Goal: Information Seeking & Learning: Learn about a topic

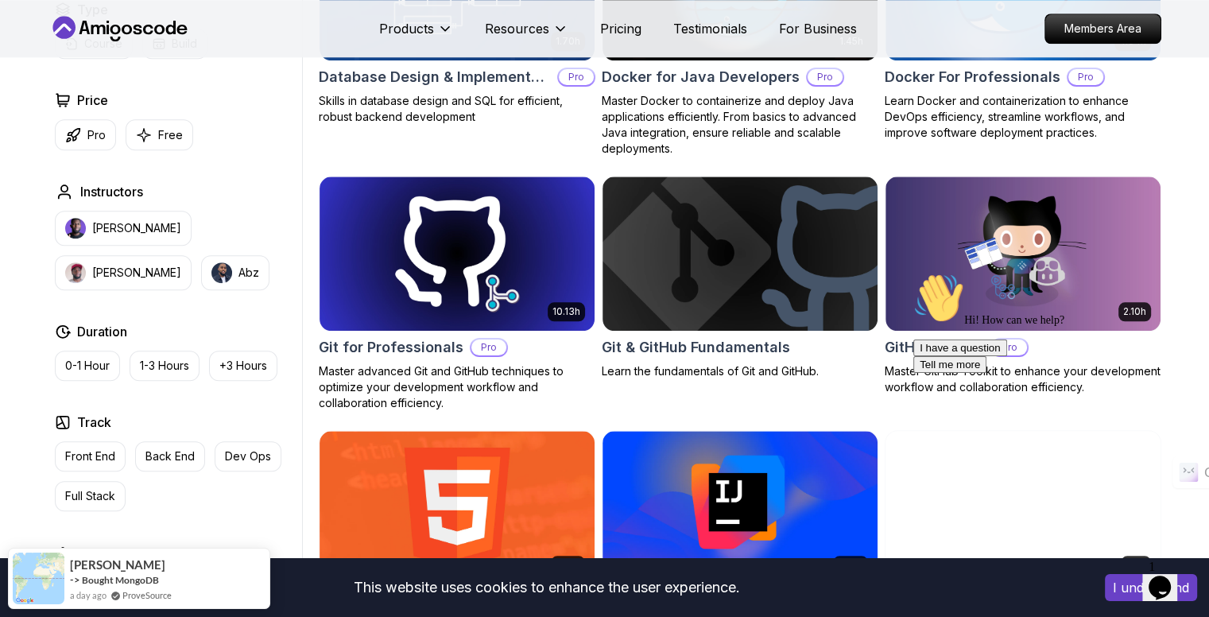
scroll to position [1580, 0]
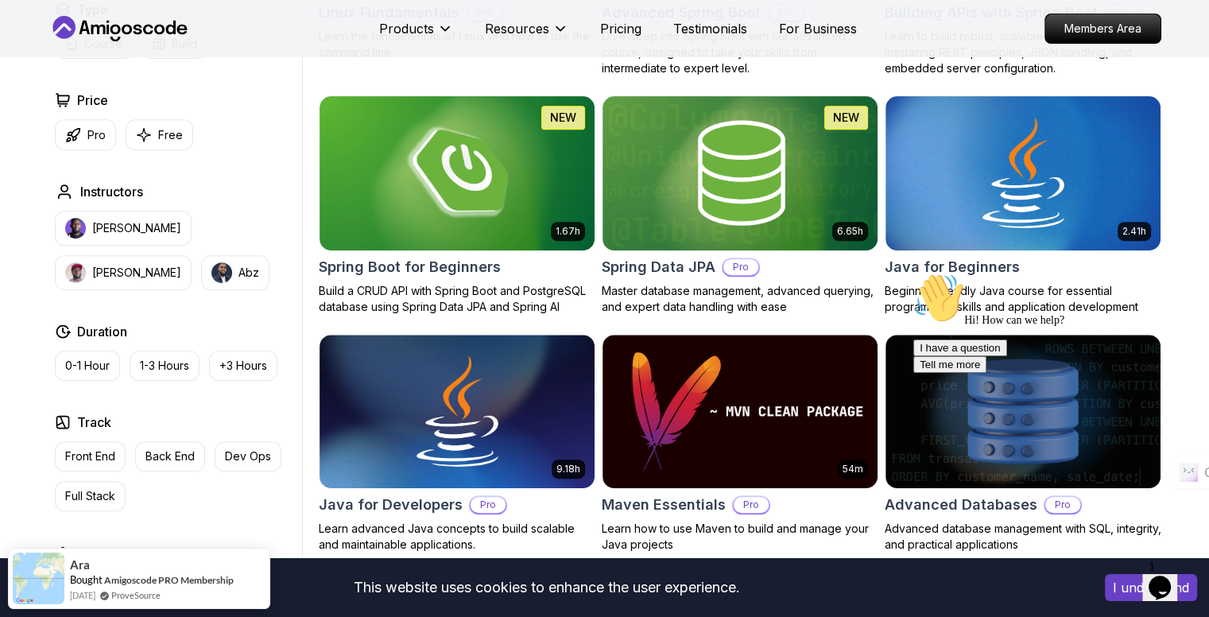
scroll to position [682, 0]
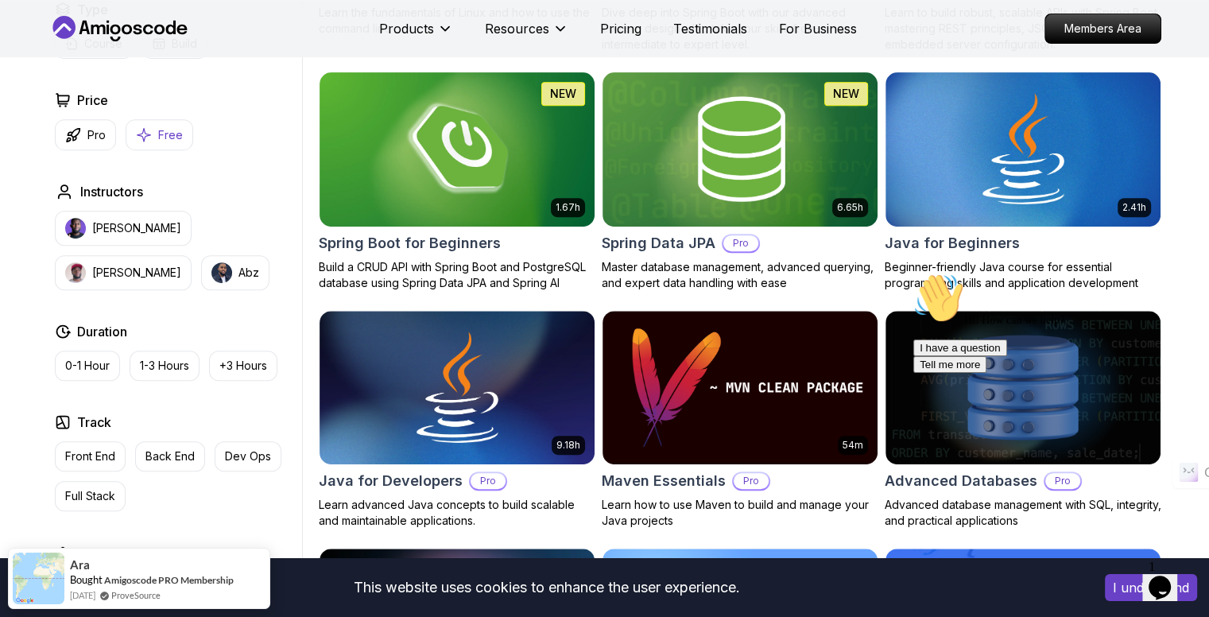
click at [153, 122] on button "Free" at bounding box center [160, 134] width 68 height 31
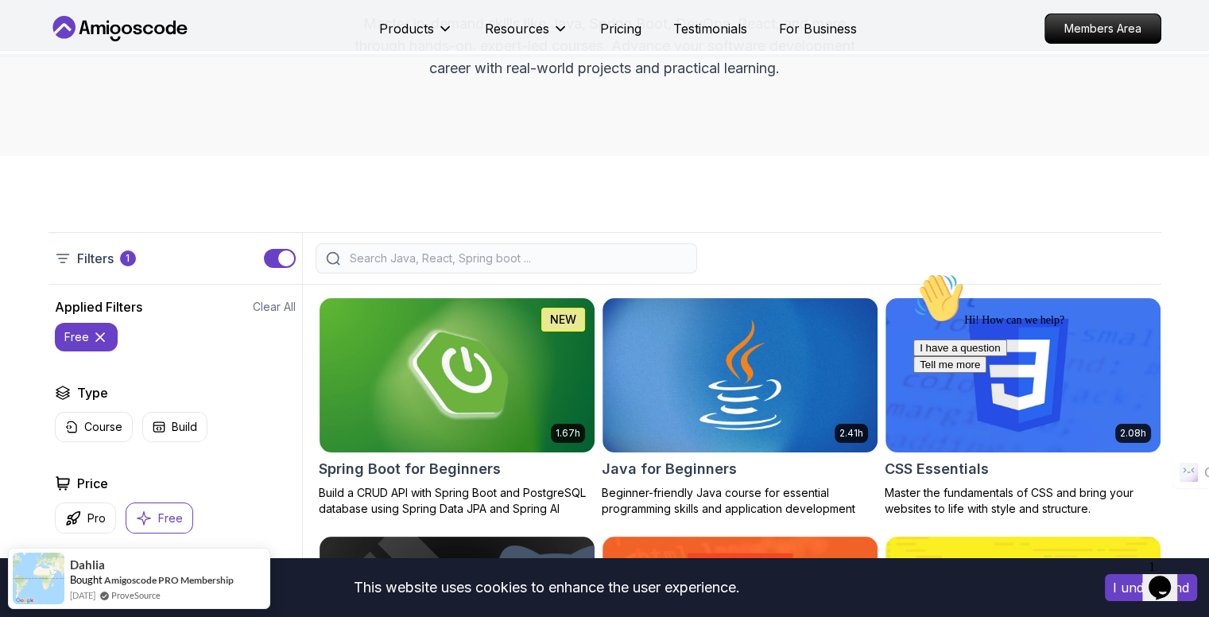
scroll to position [204, 0]
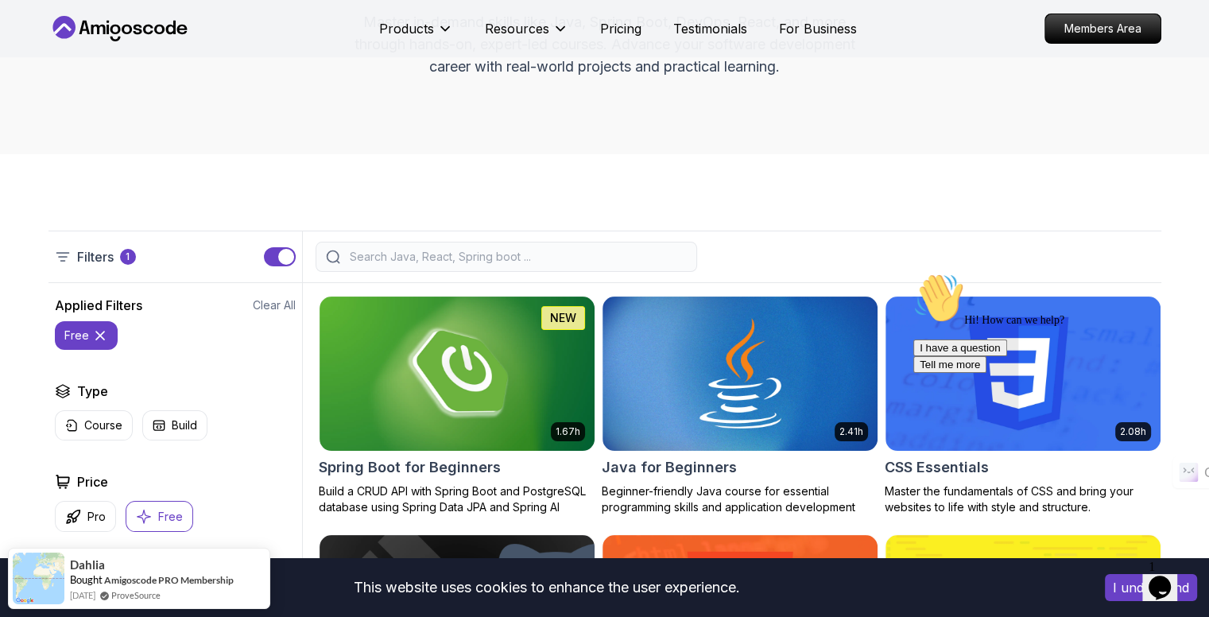
click at [108, 335] on button "free" at bounding box center [86, 335] width 63 height 29
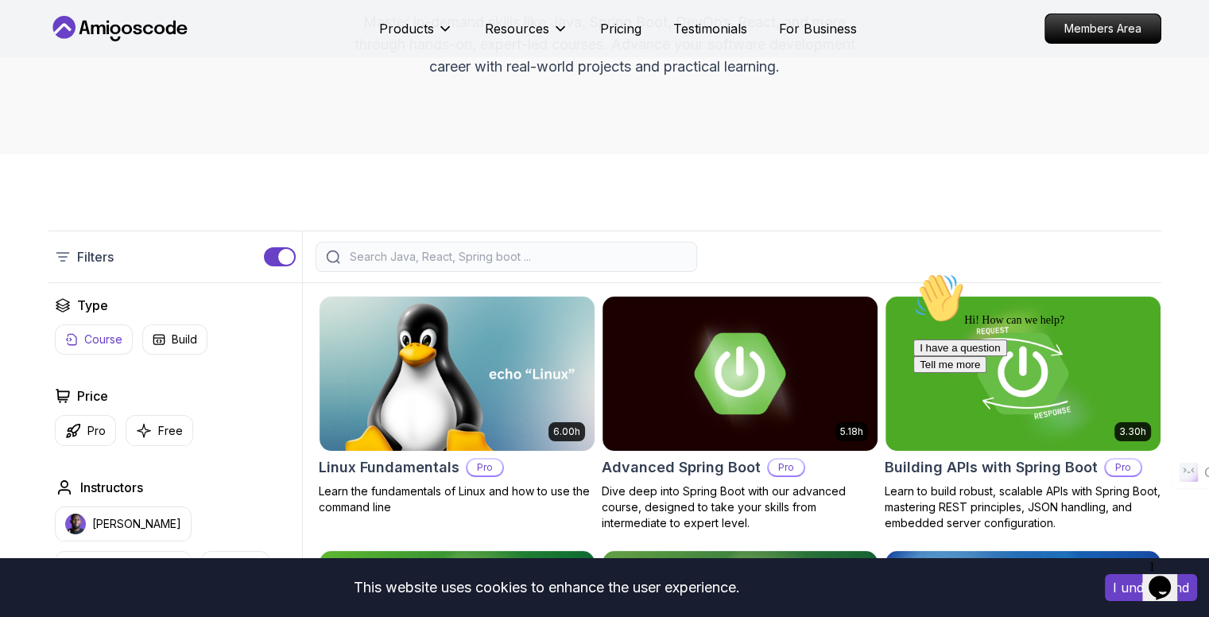
click at [99, 335] on p "Course" at bounding box center [103, 339] width 38 height 16
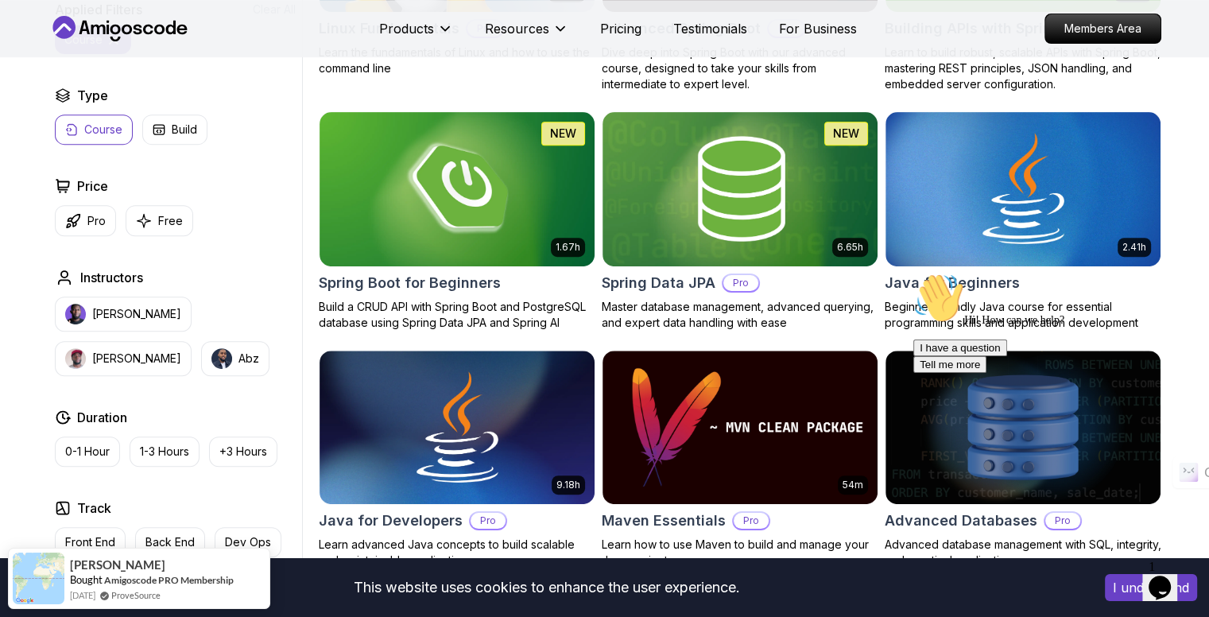
scroll to position [647, 0]
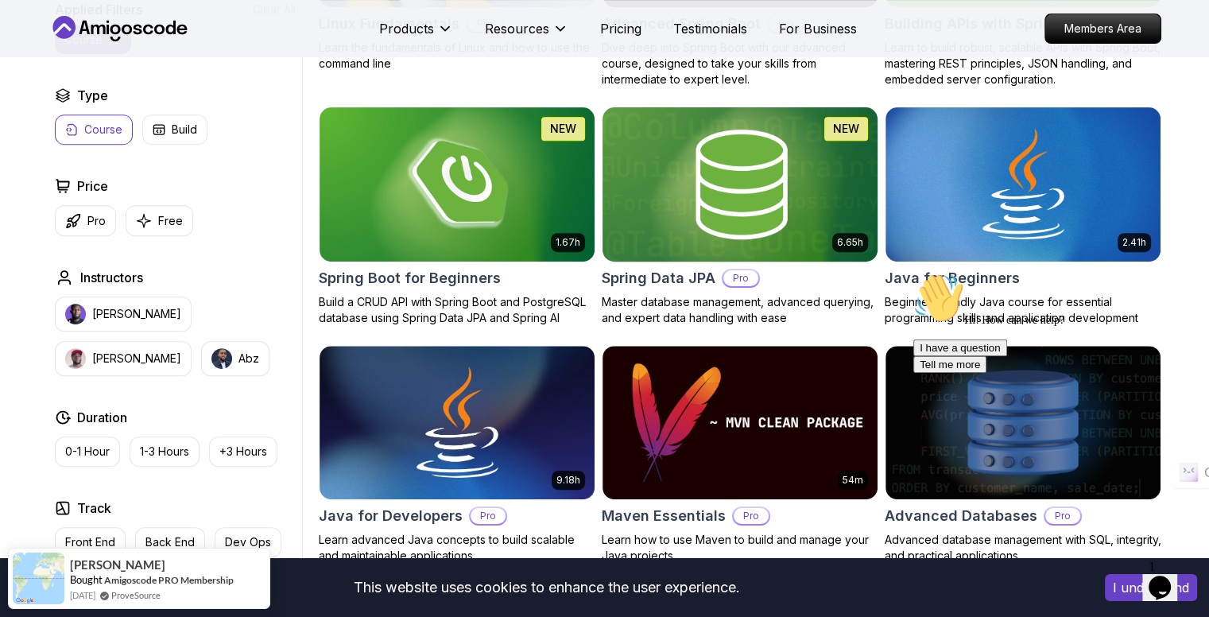
click at [676, 211] on img at bounding box center [739, 183] width 289 height 161
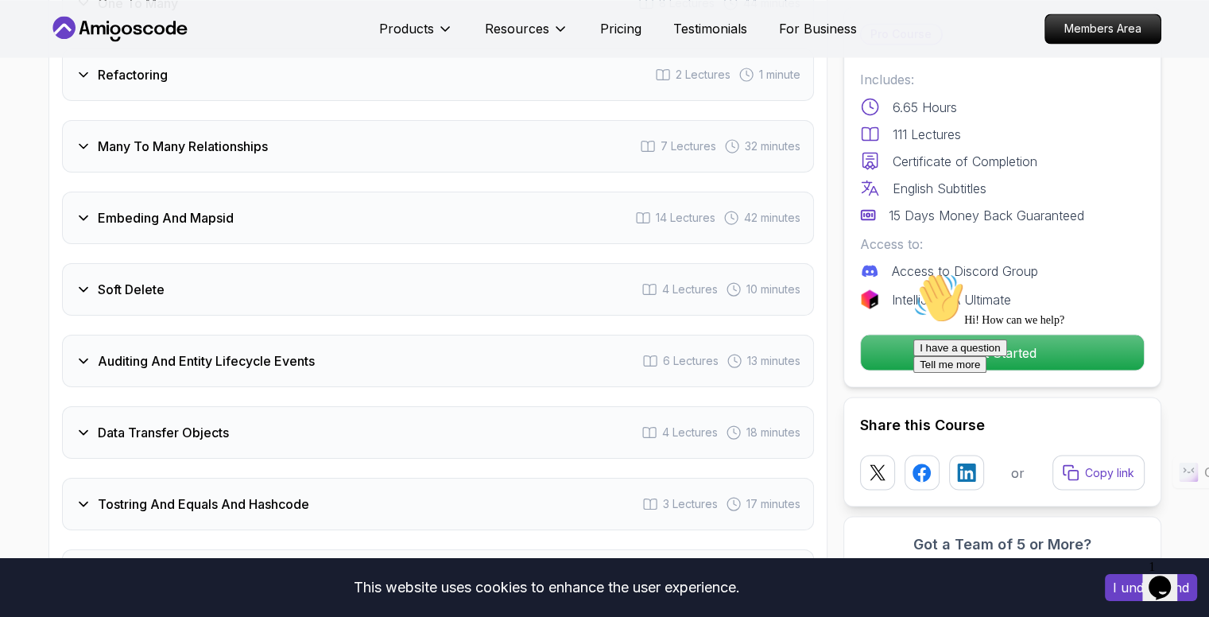
scroll to position [2938, 0]
click at [87, 352] on icon at bounding box center [84, 360] width 16 height 16
